Goal: Check status

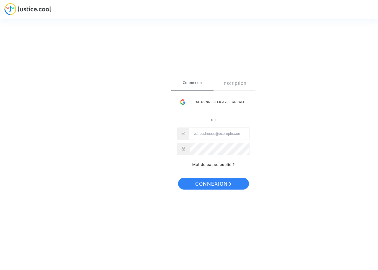
type input "[PERSON_NAME][EMAIL_ADDRESS][DOMAIN_NAME]"
click at [213, 181] on span "Connexion" at bounding box center [213, 184] width 36 height 12
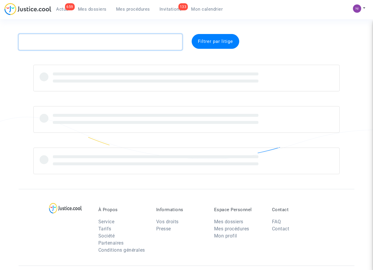
click at [77, 40] on textarea at bounding box center [100, 42] width 163 height 16
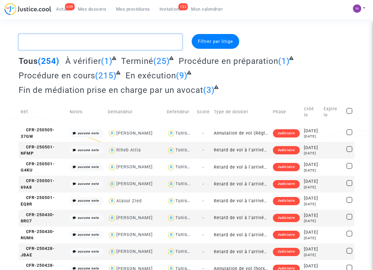
click at [43, 38] on textarea at bounding box center [100, 42] width 163 height 16
paste textarea "CFR-250507-HZ7W"
type textarea "CFR-250507-HZ7W"
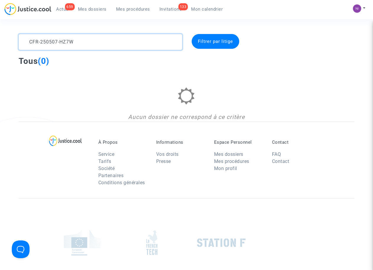
click at [29, 41] on textarea at bounding box center [100, 42] width 163 height 16
drag, startPoint x: 94, startPoint y: 41, endPoint x: 14, endPoint y: 41, distance: 80.4
click at [10, 41] on div "CFR-250507-HZ7W Filtrer par litige Tous (0) Aucun dossier ne correspond à ce cr…" at bounding box center [186, 77] width 373 height 87
